Goal: Information Seeking & Learning: Learn about a topic

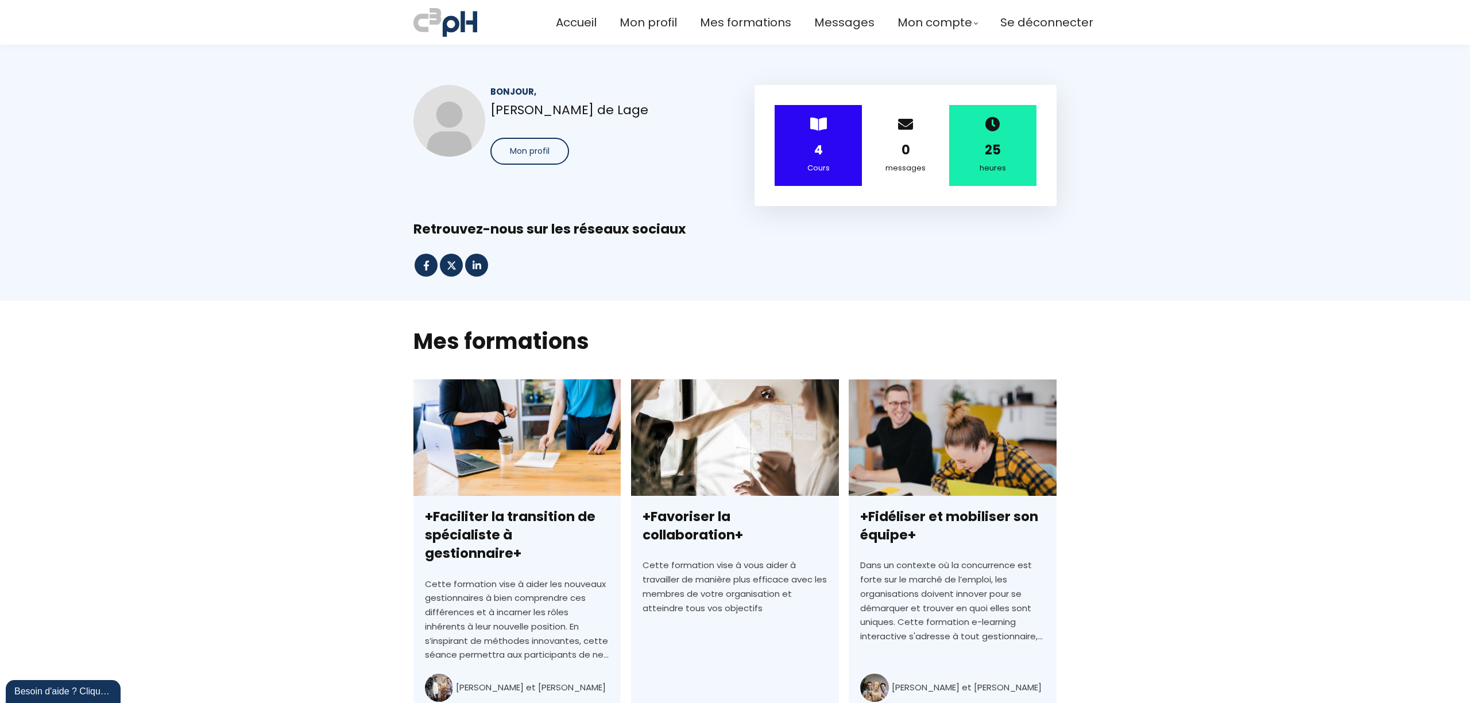
scroll to position [76, 0]
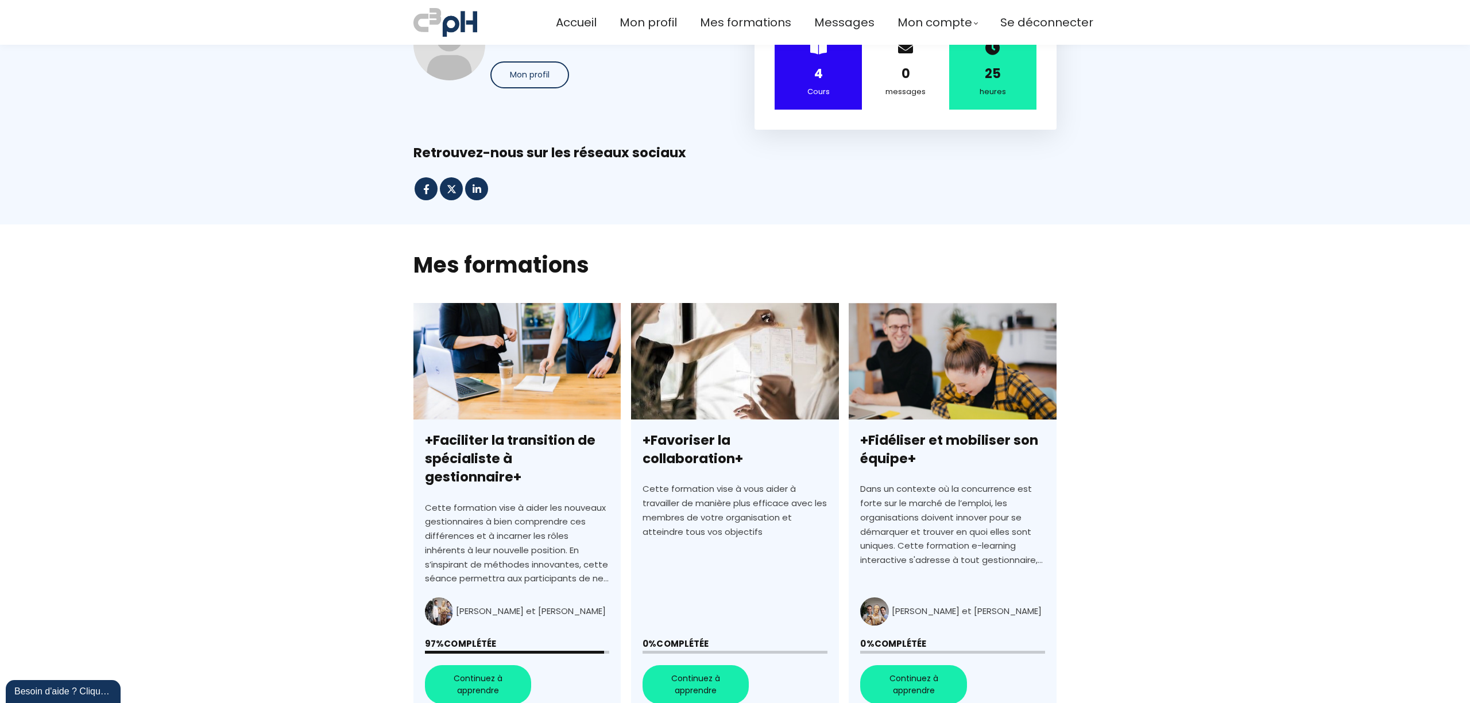
click at [706, 382] on link "+Favoriser la collaboration+" at bounding box center [734, 509] width 207 height 413
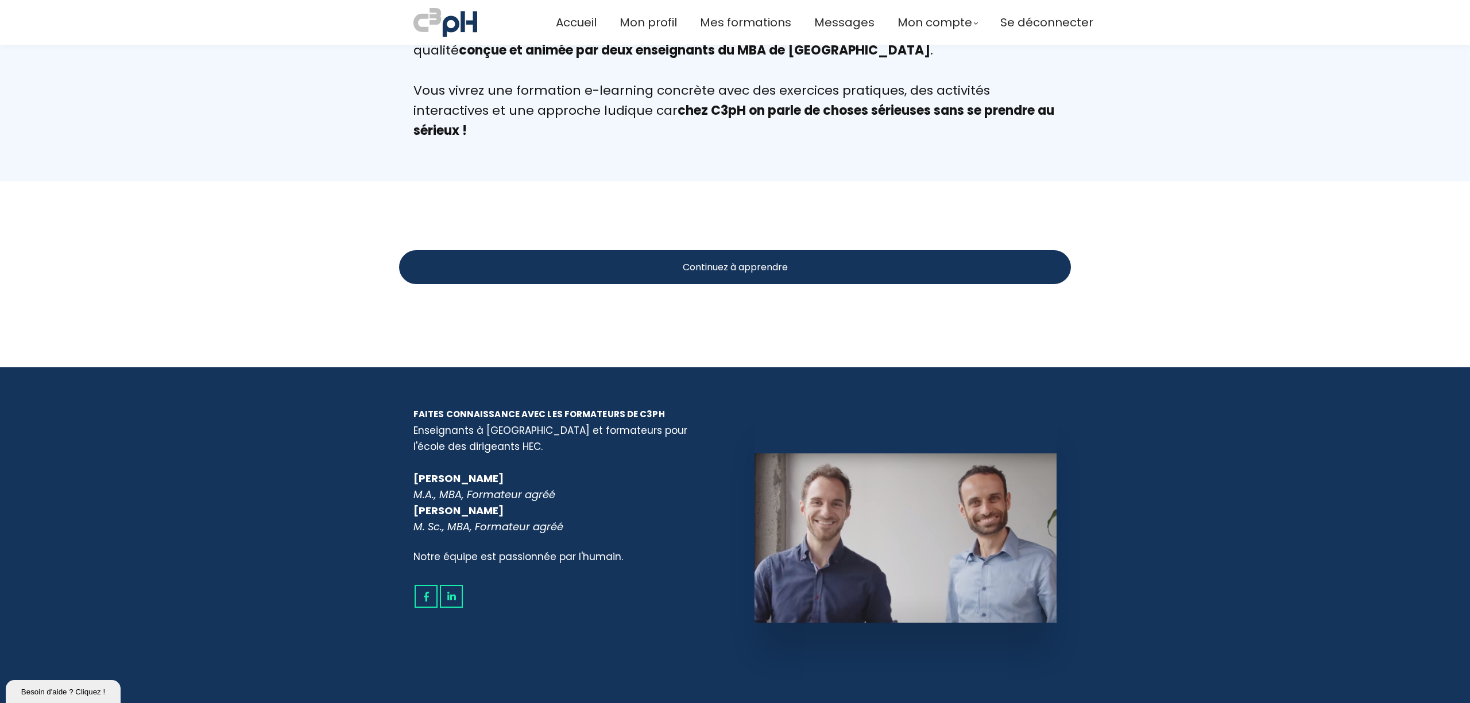
click at [625, 270] on div "Continuez à apprendre" at bounding box center [735, 267] width 672 height 34
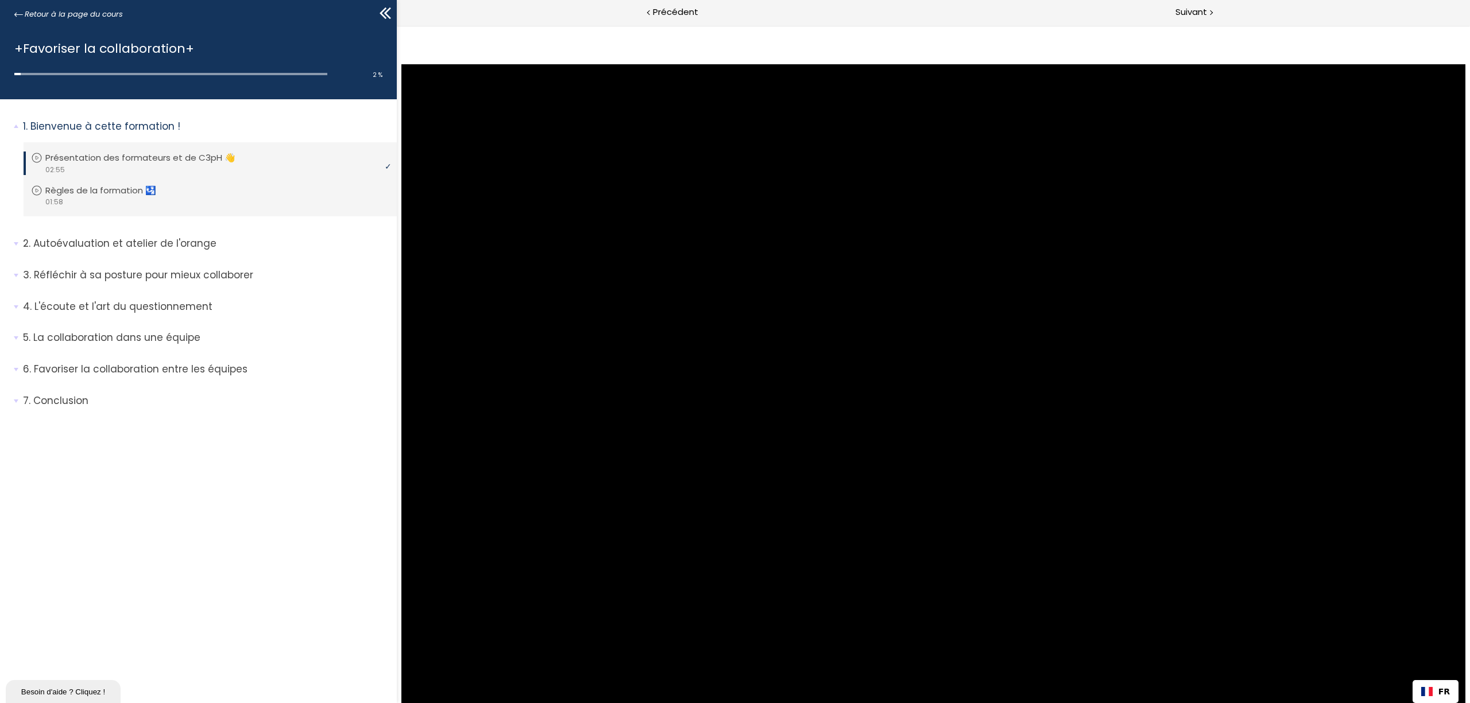
drag, startPoint x: 649, startPoint y: 648, endPoint x: 1240, endPoint y: 650, distance: 590.9
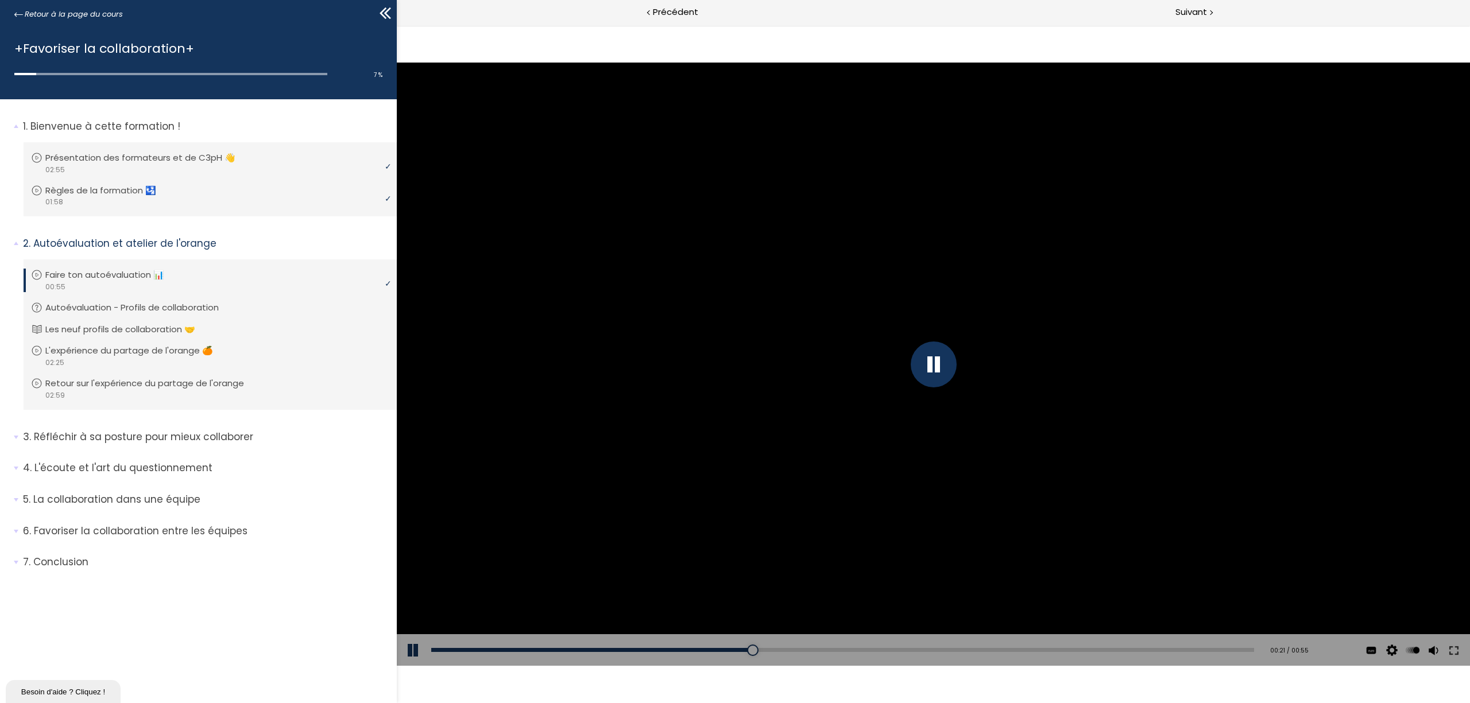
click at [408, 649] on button at bounding box center [414, 651] width 34 height 32
click at [405, 651] on button at bounding box center [414, 651] width 34 height 32
click at [413, 647] on button at bounding box center [414, 651] width 34 height 32
